Goal: Task Accomplishment & Management: Complete application form

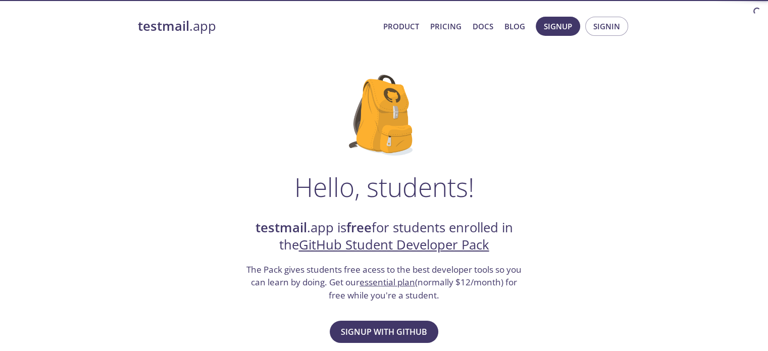
click at [378, 322] on button "Signup with GitHub" at bounding box center [384, 332] width 109 height 22
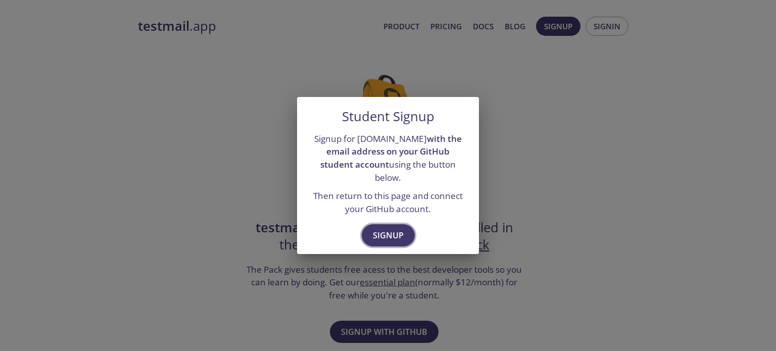
click at [394, 224] on button "Signup" at bounding box center [388, 235] width 53 height 22
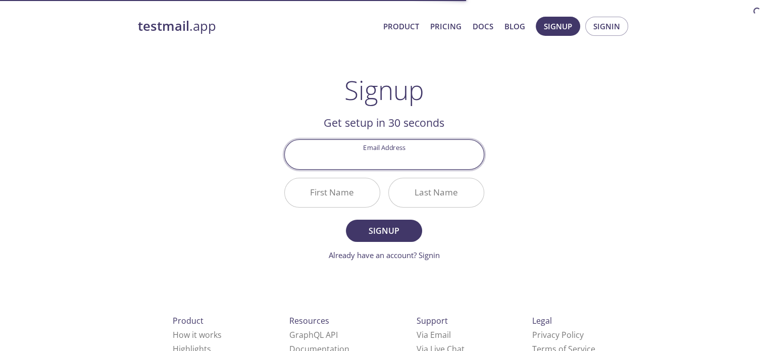
click at [404, 158] on input "Email Address" at bounding box center [384, 154] width 199 height 29
type input "[EMAIL_ADDRESS][DOMAIN_NAME]"
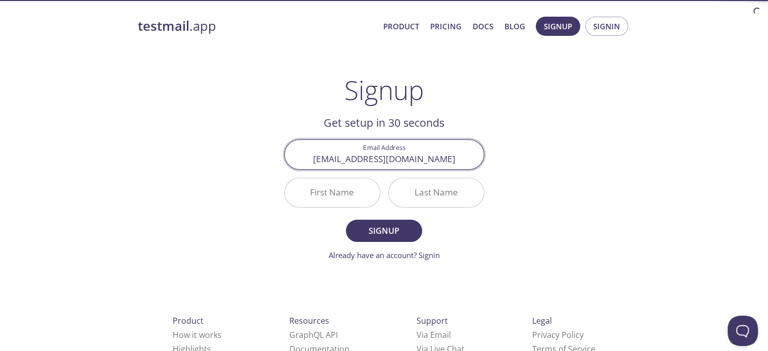
click at [366, 191] on input "First Name" at bounding box center [332, 192] width 95 height 29
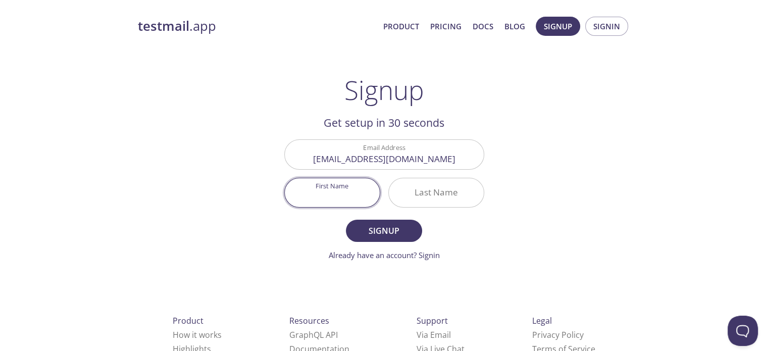
click at [346, 188] on input "First Name" at bounding box center [332, 192] width 95 height 29
type input "[PERSON_NAME]"
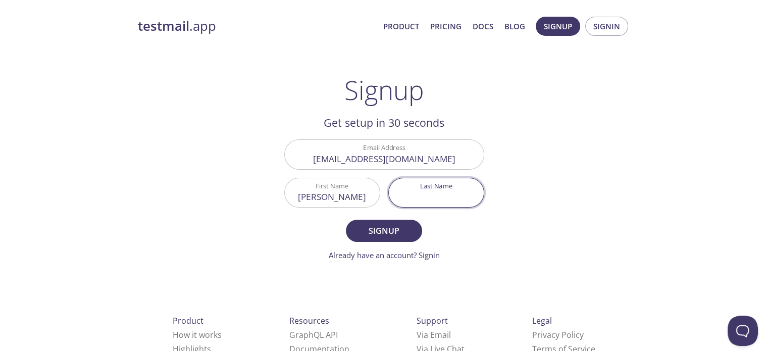
click at [427, 202] on input "Last Name" at bounding box center [436, 192] width 95 height 29
type input "[PERSON_NAME]"
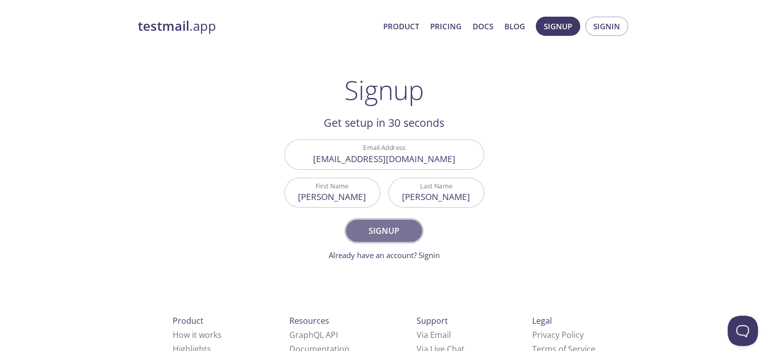
click at [392, 226] on span "Signup" at bounding box center [384, 231] width 54 height 14
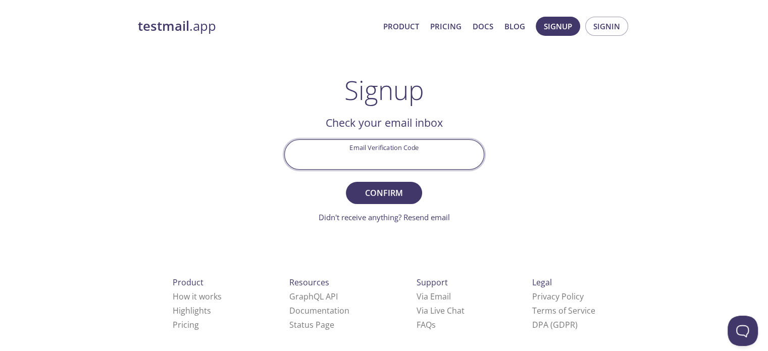
click at [388, 150] on input "Email Verification Code" at bounding box center [384, 154] width 199 height 29
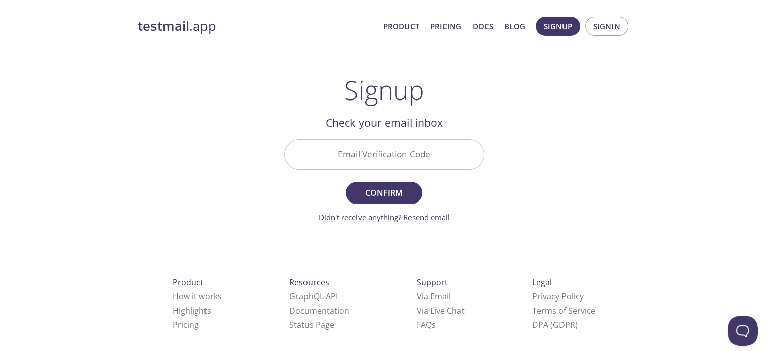
click at [430, 218] on link "Didn't receive anything? Resend email" at bounding box center [384, 217] width 131 height 10
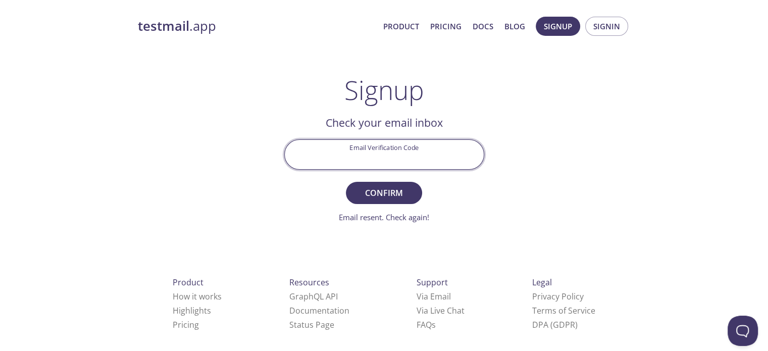
click at [420, 143] on input "Email Verification Code" at bounding box center [384, 154] width 199 height 29
paste input "BCYAYKA"
type input "BCYAYKA"
click at [367, 203] on button "Confirm" at bounding box center [384, 193] width 76 height 22
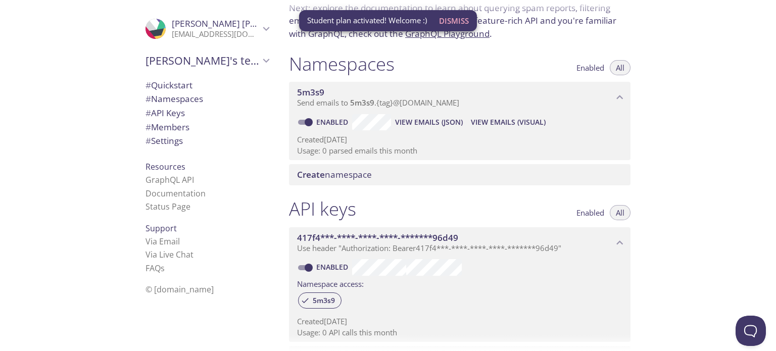
scroll to position [101, 0]
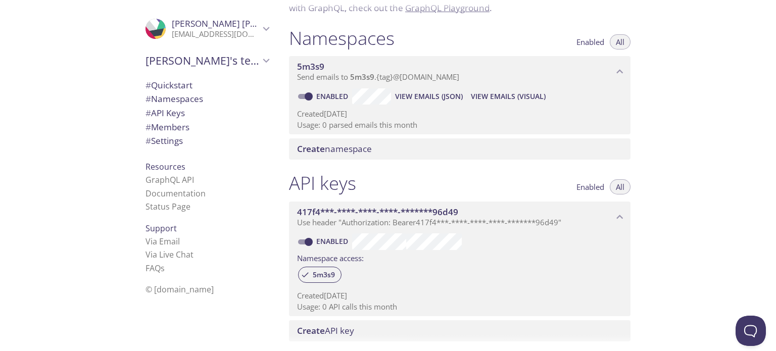
click at [621, 217] on icon "417f4***-****-****-****-*******96d49 API key" at bounding box center [620, 217] width 7 height 4
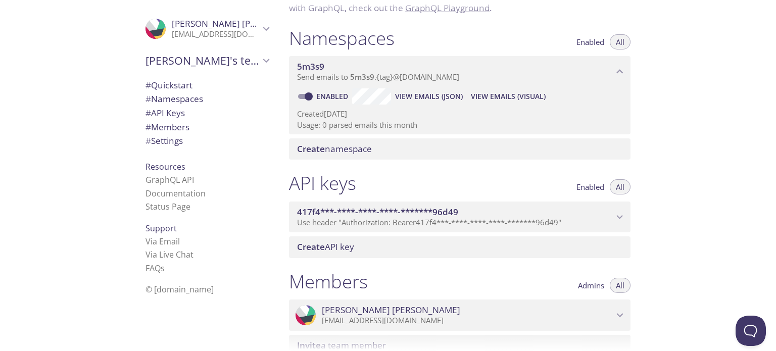
click at [621, 217] on icon "417f4***-****-****-****-*******96d49 API key" at bounding box center [620, 217] width 7 height 4
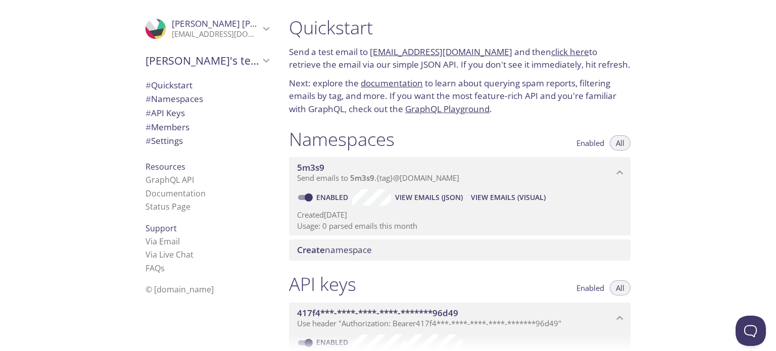
scroll to position [0, 0]
